Goal: Task Accomplishment & Management: Use online tool/utility

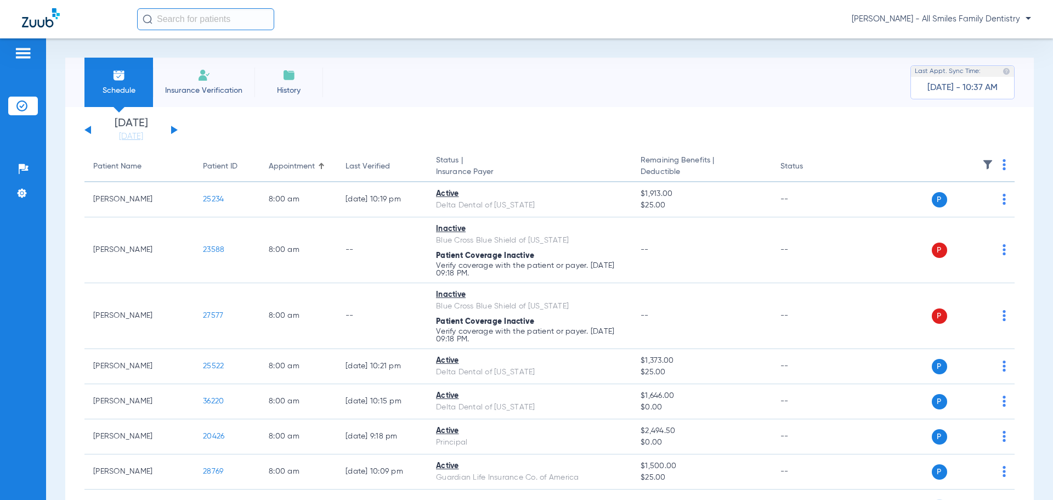
click at [172, 127] on button at bounding box center [174, 130] width 7 height 8
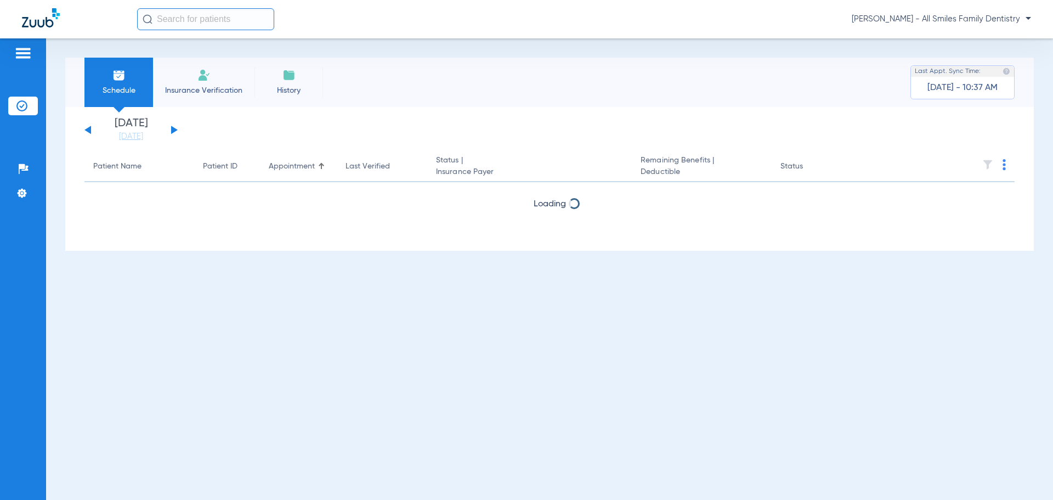
click at [172, 127] on button at bounding box center [174, 130] width 7 height 8
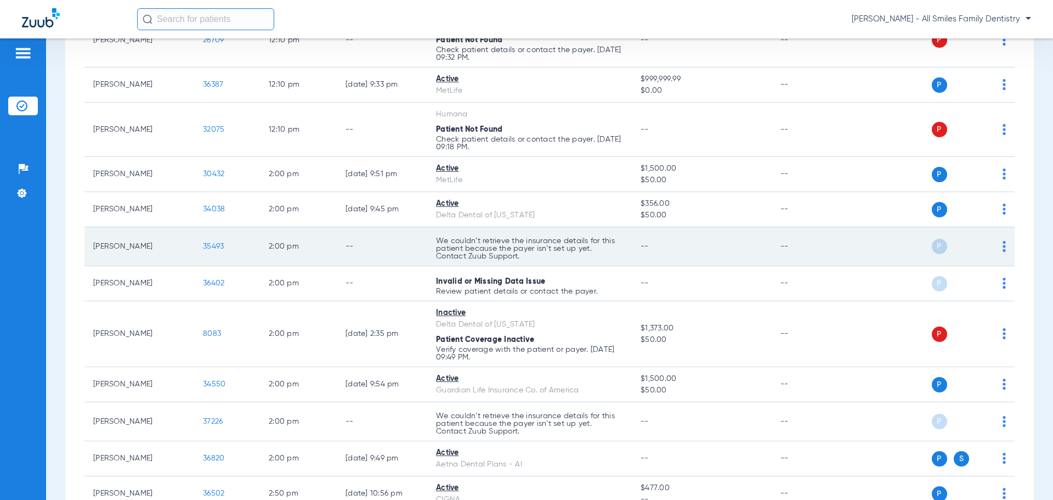
scroll to position [1481, 0]
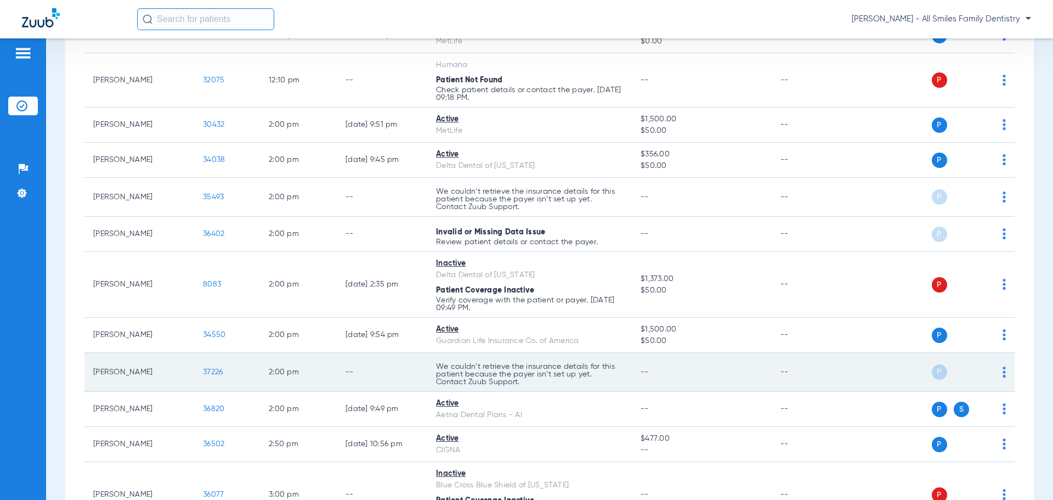
click at [213, 371] on span "37226" at bounding box center [213, 372] width 20 height 8
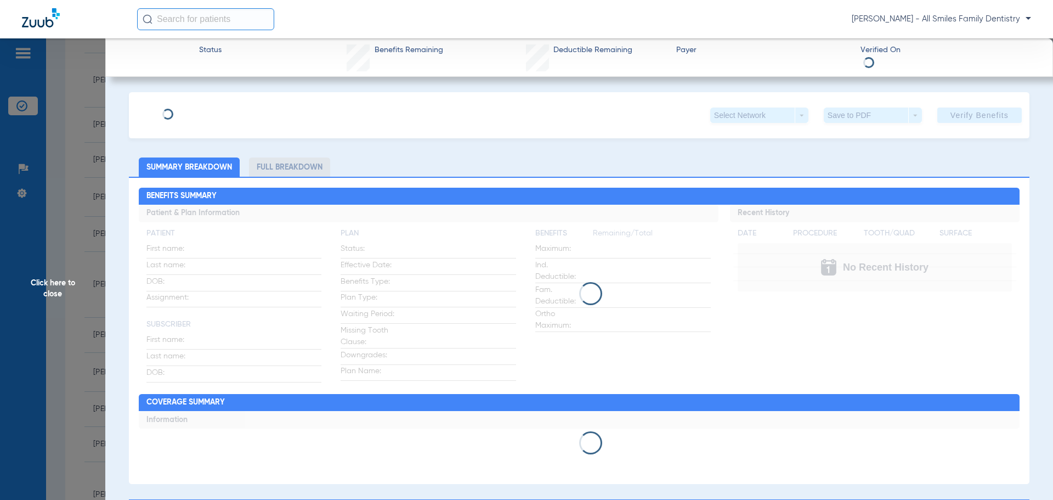
type input "[PERSON_NAME]"
type input "[DATE]"
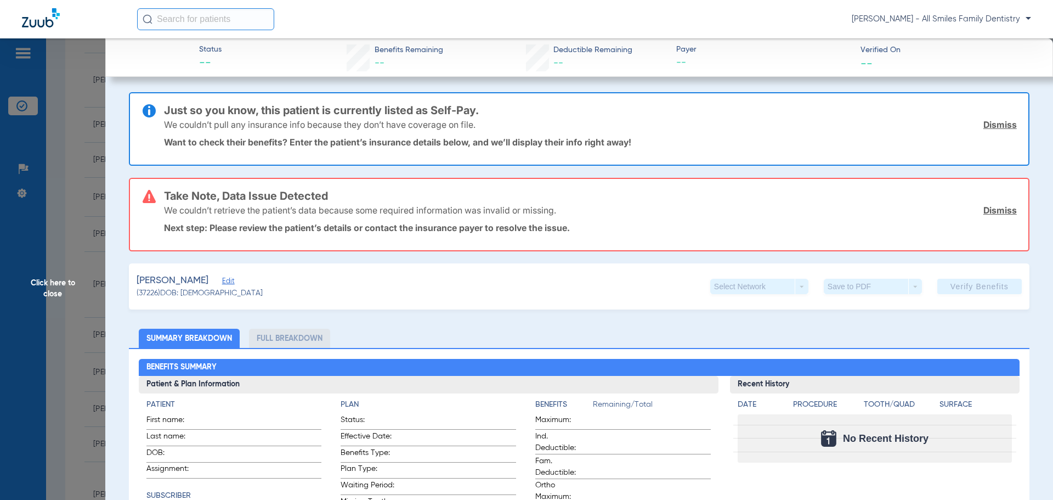
click at [222, 279] on span "Edit" at bounding box center [227, 282] width 10 height 10
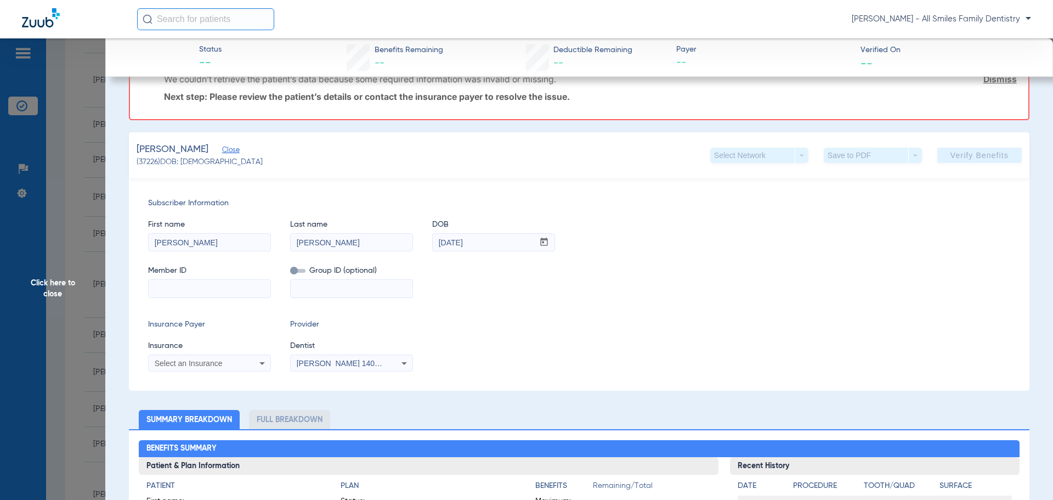
scroll to position [165, 0]
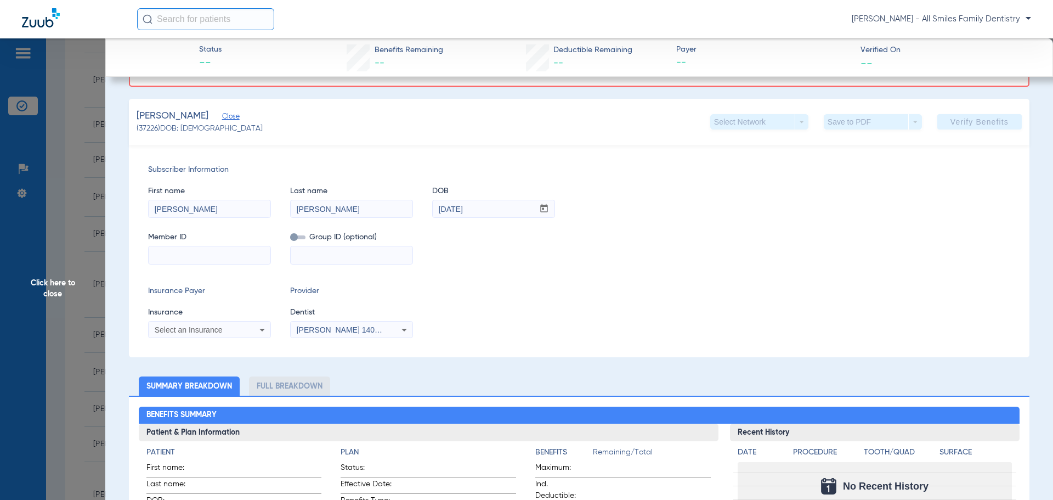
drag, startPoint x: 160, startPoint y: 214, endPoint x: 89, endPoint y: 215, distance: 71.3
type input "[PERSON_NAME]"
type input "[DATE]"
click at [196, 262] on input at bounding box center [210, 255] width 122 height 18
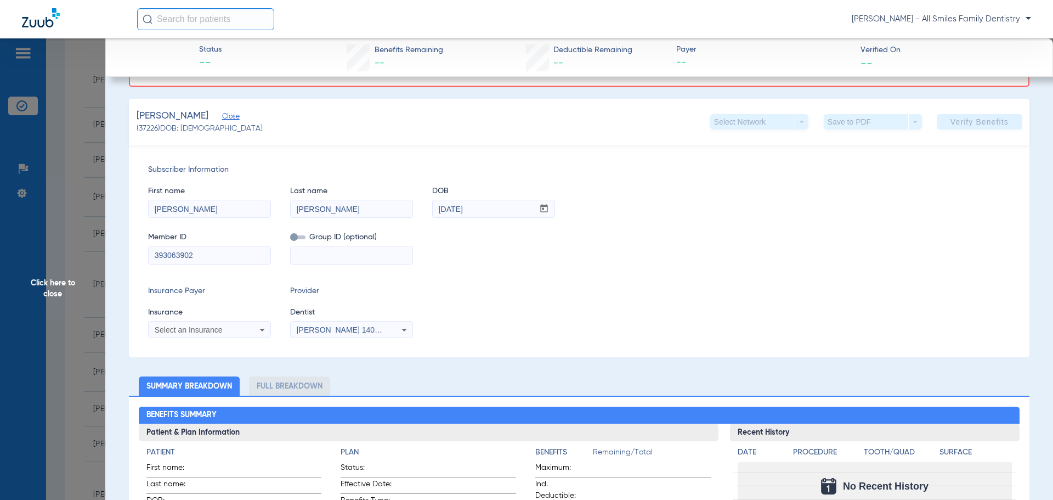
type input "393063902"
click at [186, 326] on span "Select an Insurance" at bounding box center [189, 329] width 68 height 9
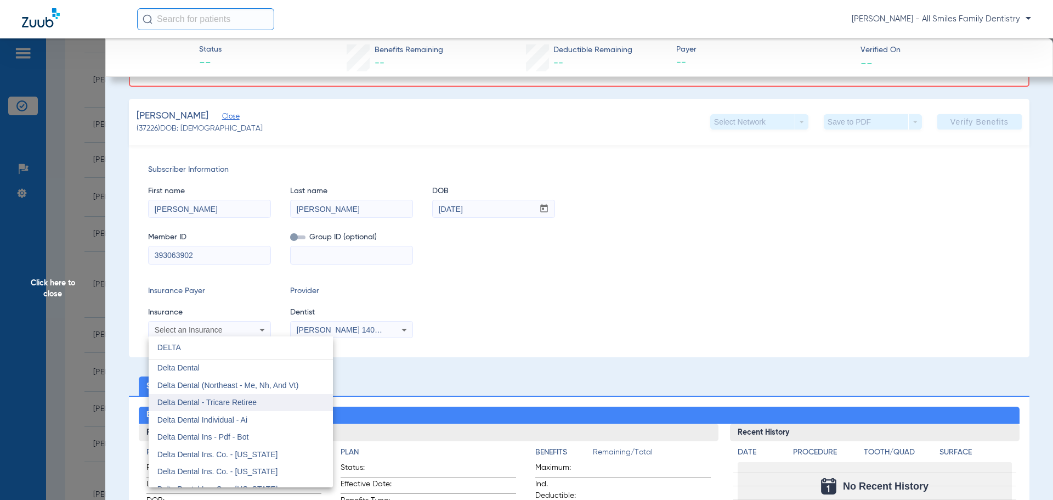
type input "DELTA"
click at [202, 401] on span "Delta Dental - Tricare Retiree" at bounding box center [206, 402] width 99 height 9
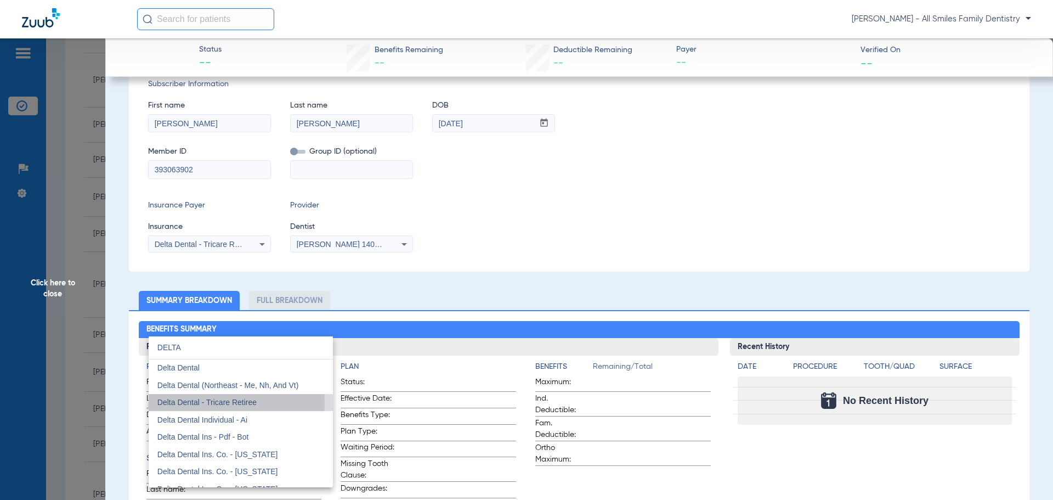
scroll to position [79, 0]
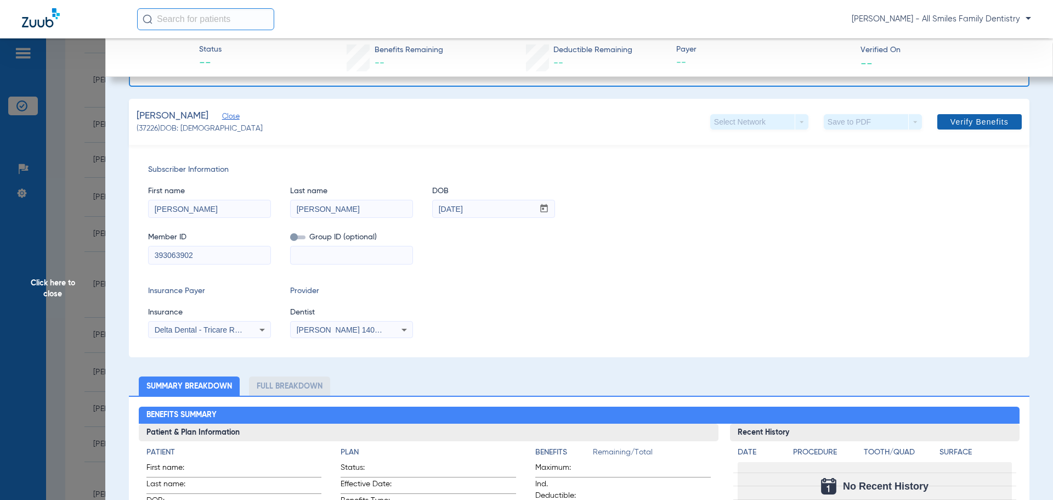
click at [979, 123] on span "Verify Benefits" at bounding box center [979, 121] width 58 height 9
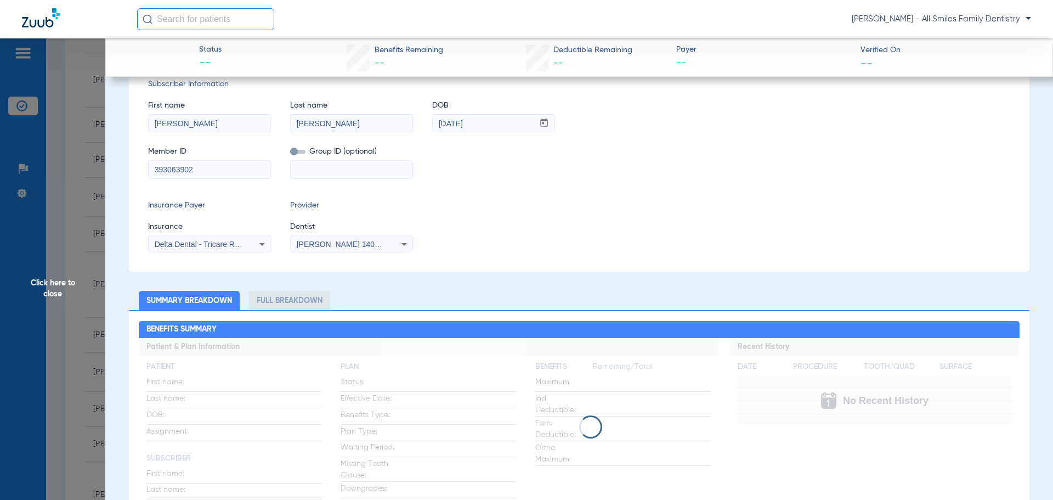
scroll to position [0, 0]
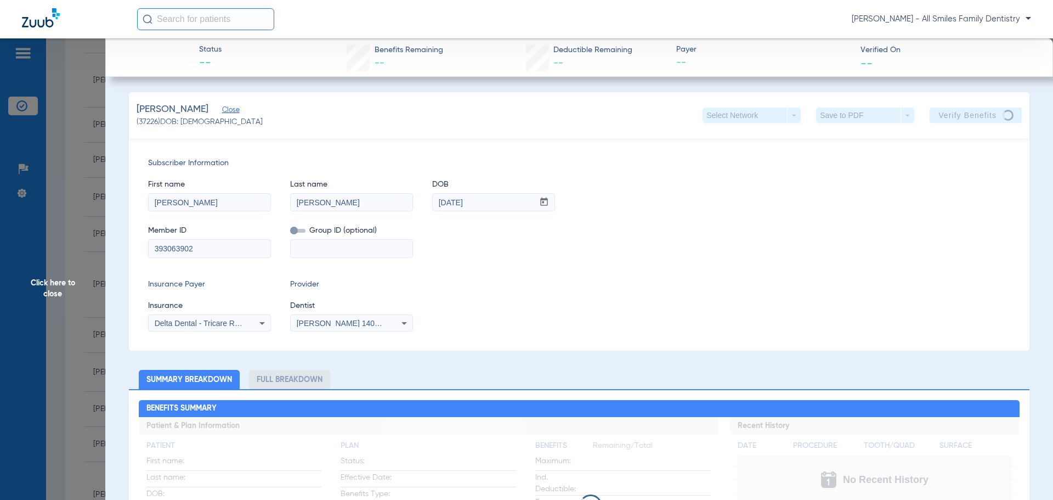
click at [54, 288] on span "Click here to close" at bounding box center [52, 288] width 105 height 500
